Goal: Go to known website: Access a specific website the user already knows

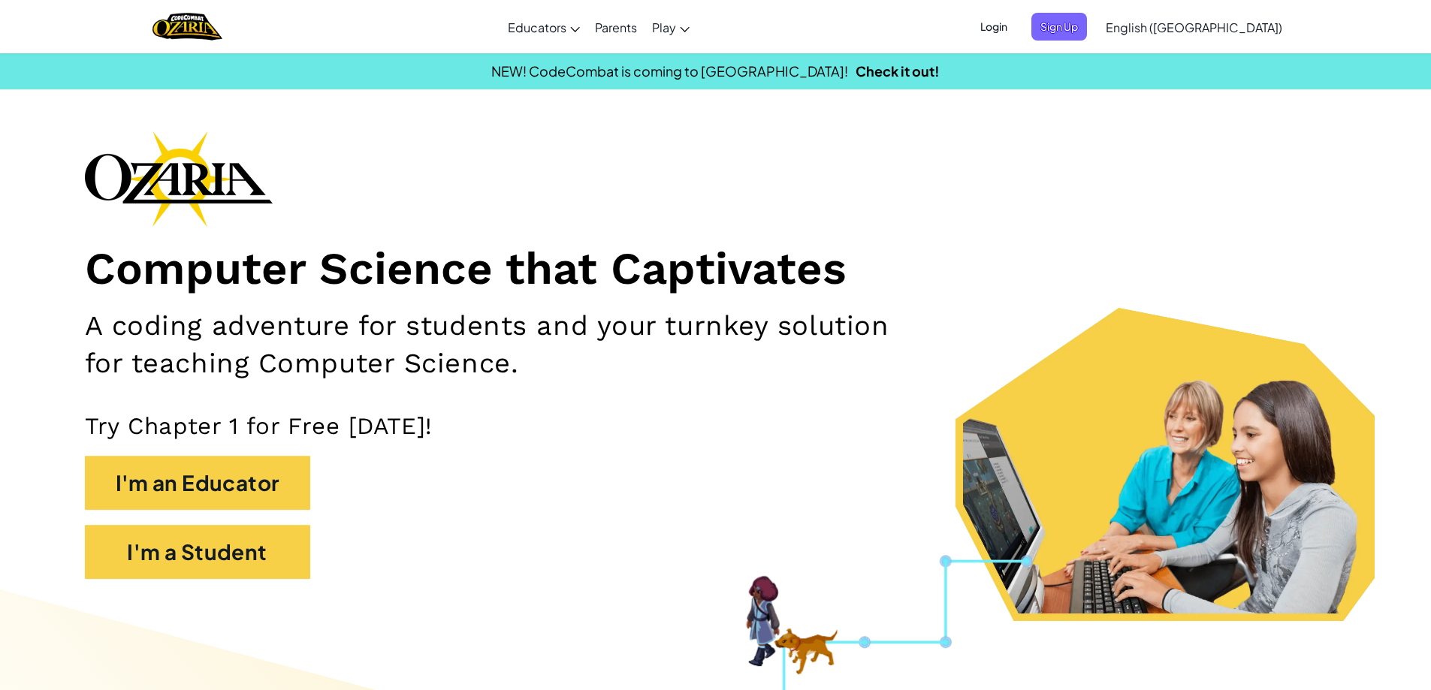
click at [1016, 28] on span "Login" at bounding box center [993, 27] width 45 height 28
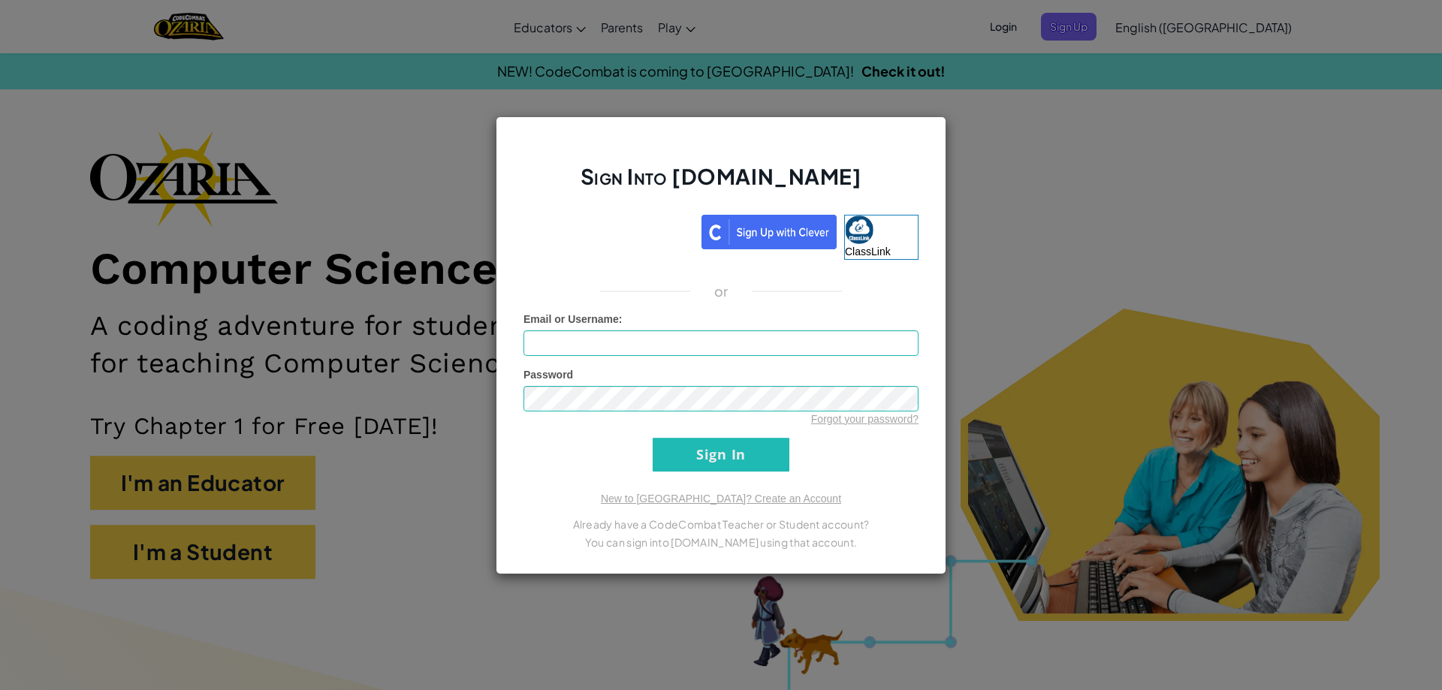
click at [653, 211] on div "Sign Into [DOMAIN_NAME] ClassLink or Unknown Error Email or Username : Password…" at bounding box center [721, 345] width 451 height 458
click at [653, 213] on iframe at bounding box center [609, 229] width 186 height 33
